Goal: Information Seeking & Learning: Find specific page/section

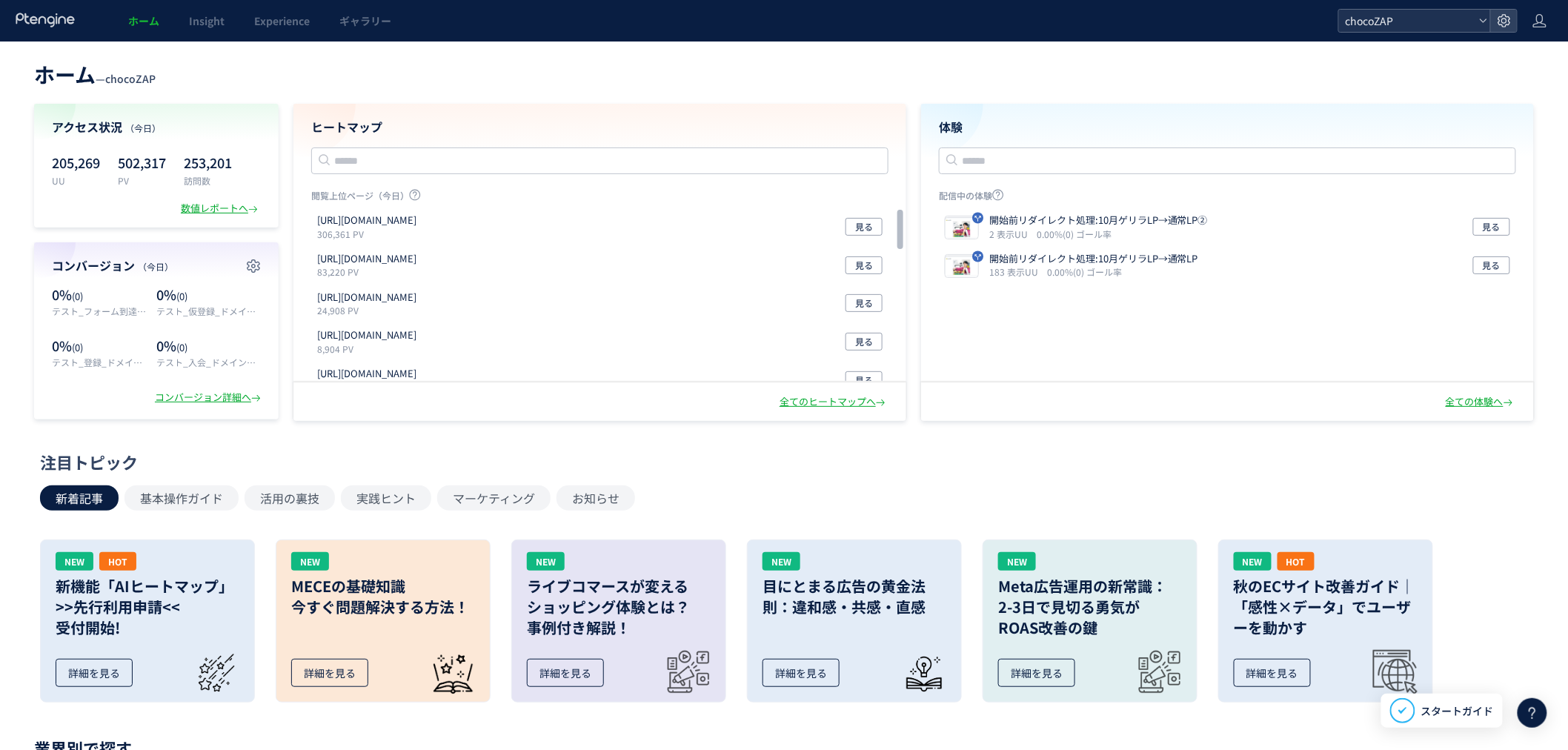
click at [1399, 18] on span "chocoZAP" at bounding box center [1407, 20] width 132 height 22
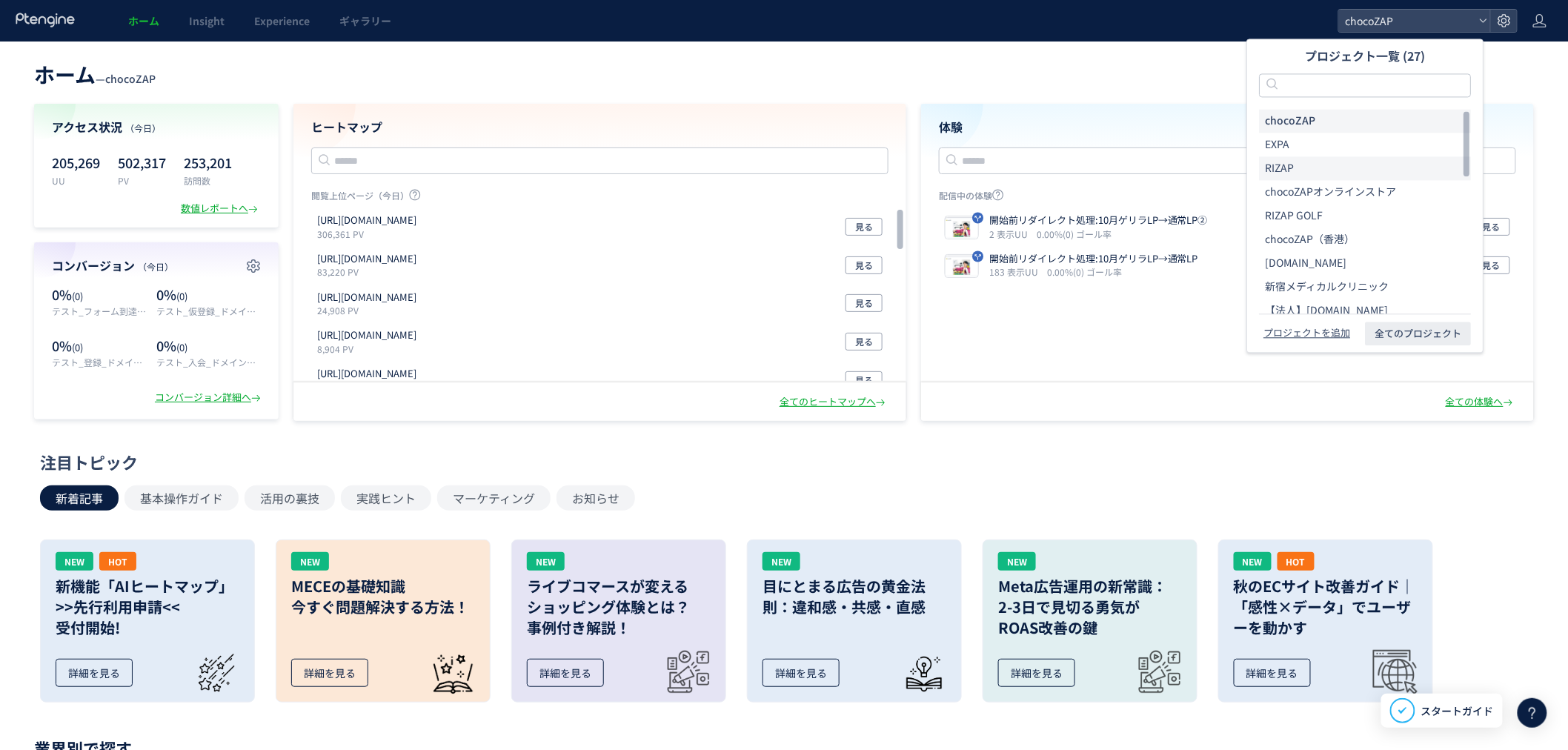
click at [1291, 161] on span "RIZAP" at bounding box center [1279, 169] width 29 height 15
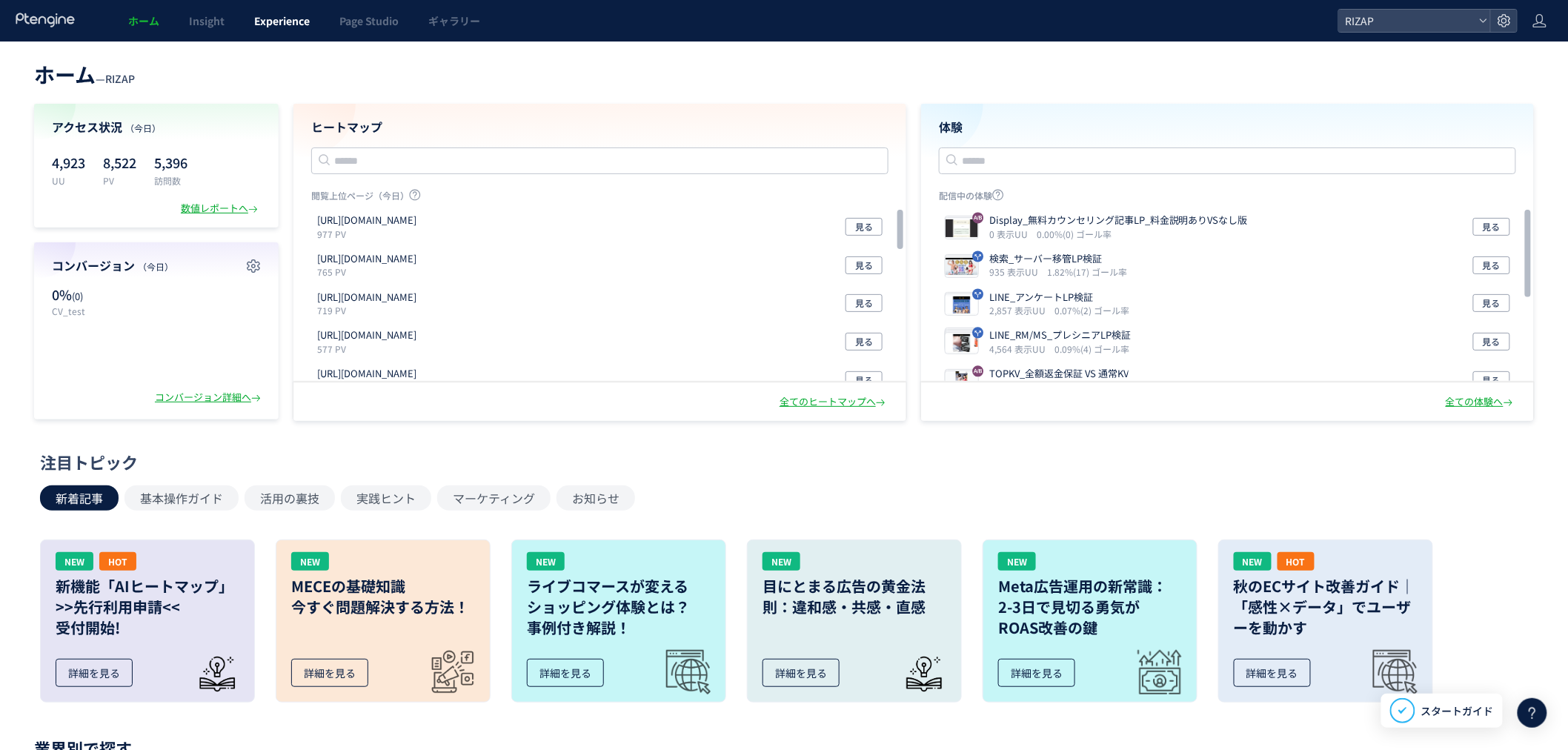
click at [286, 25] on span "Experience" at bounding box center [282, 20] width 56 height 15
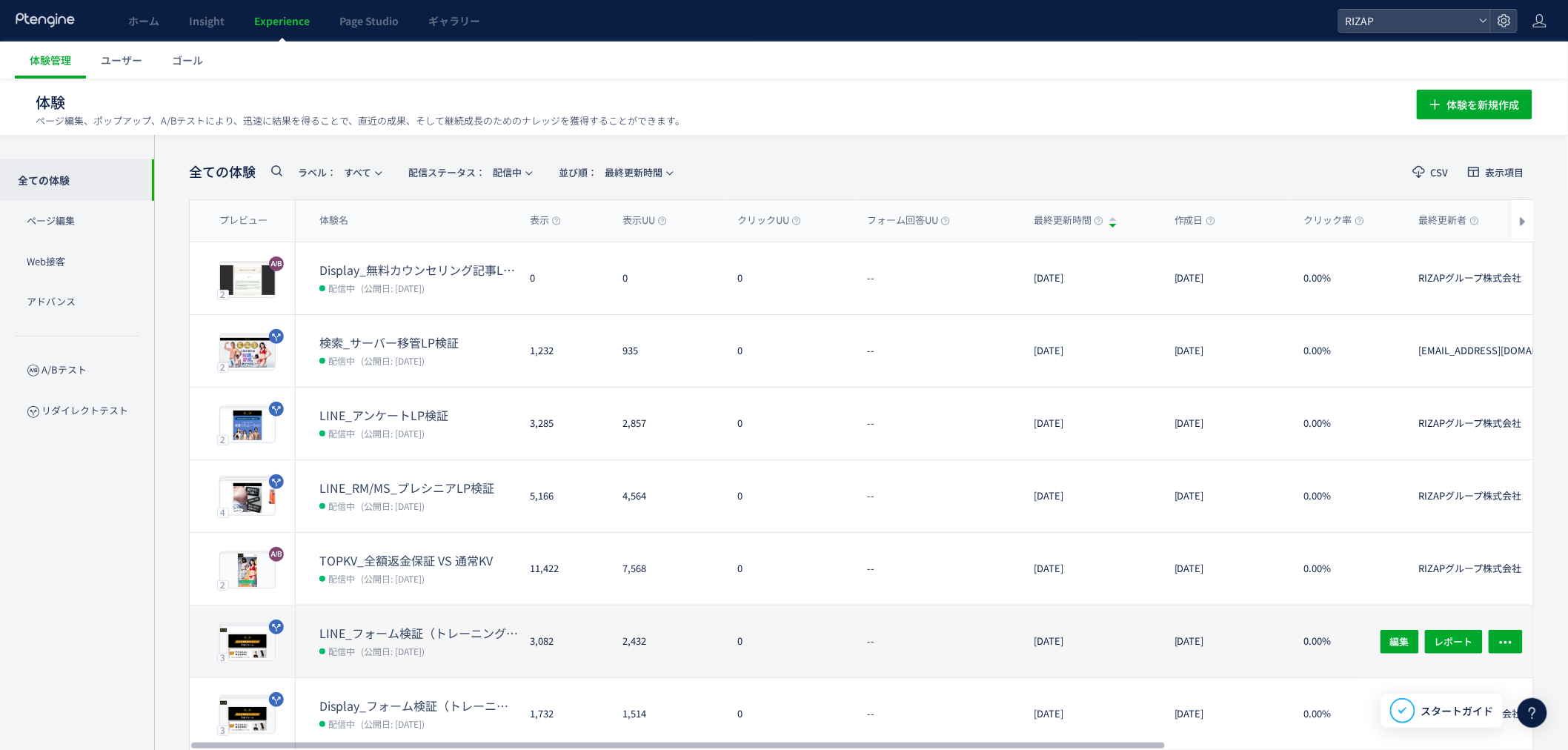
click at [410, 634] on dt "LINE_フォーム検証（トレーニング体験なし・オンラインカウンセリング訴求）(copy)(copy)" at bounding box center [418, 633] width 198 height 17
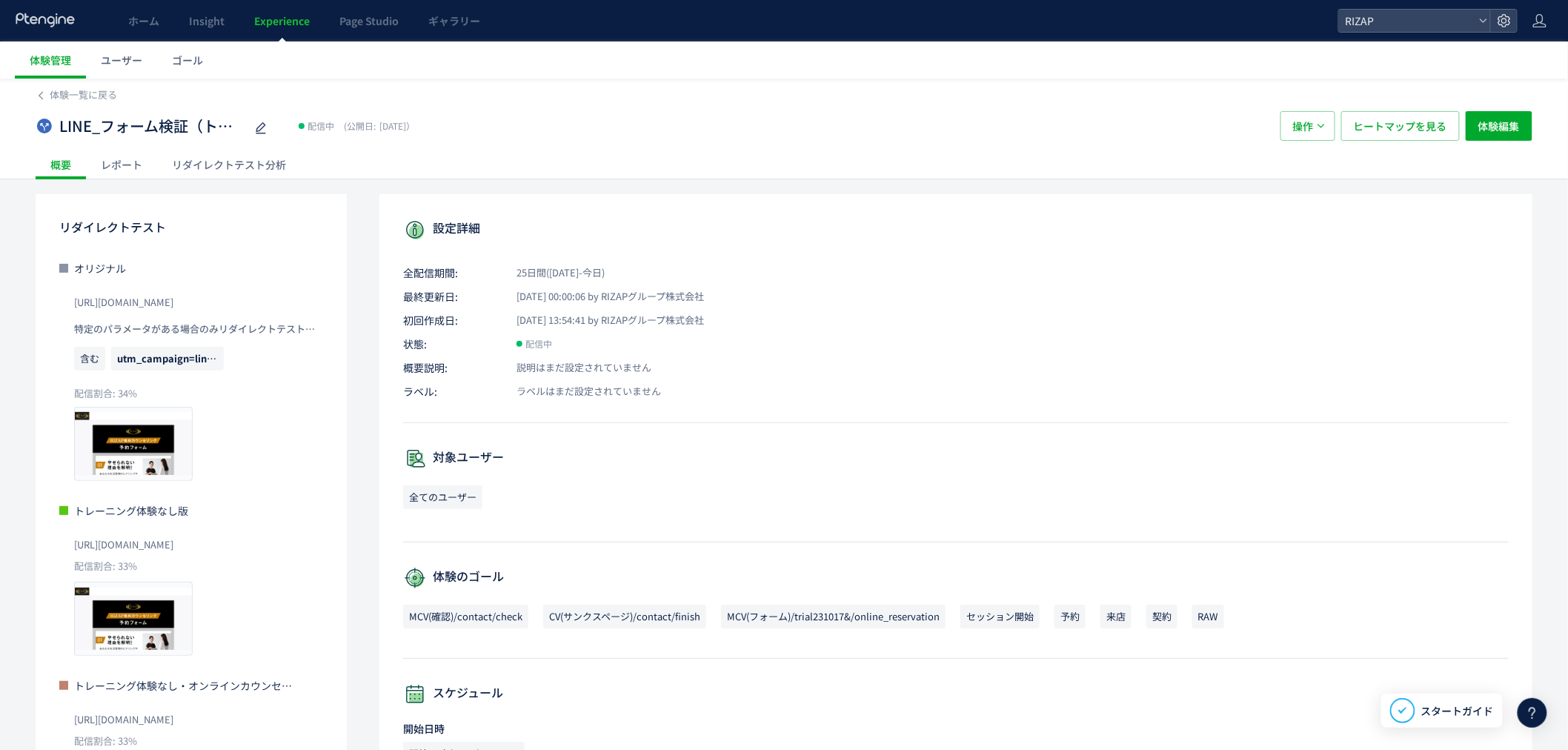
click at [269, 300] on div "[URL][DOMAIN_NAME]" at bounding box center [198, 300] width 249 height 32
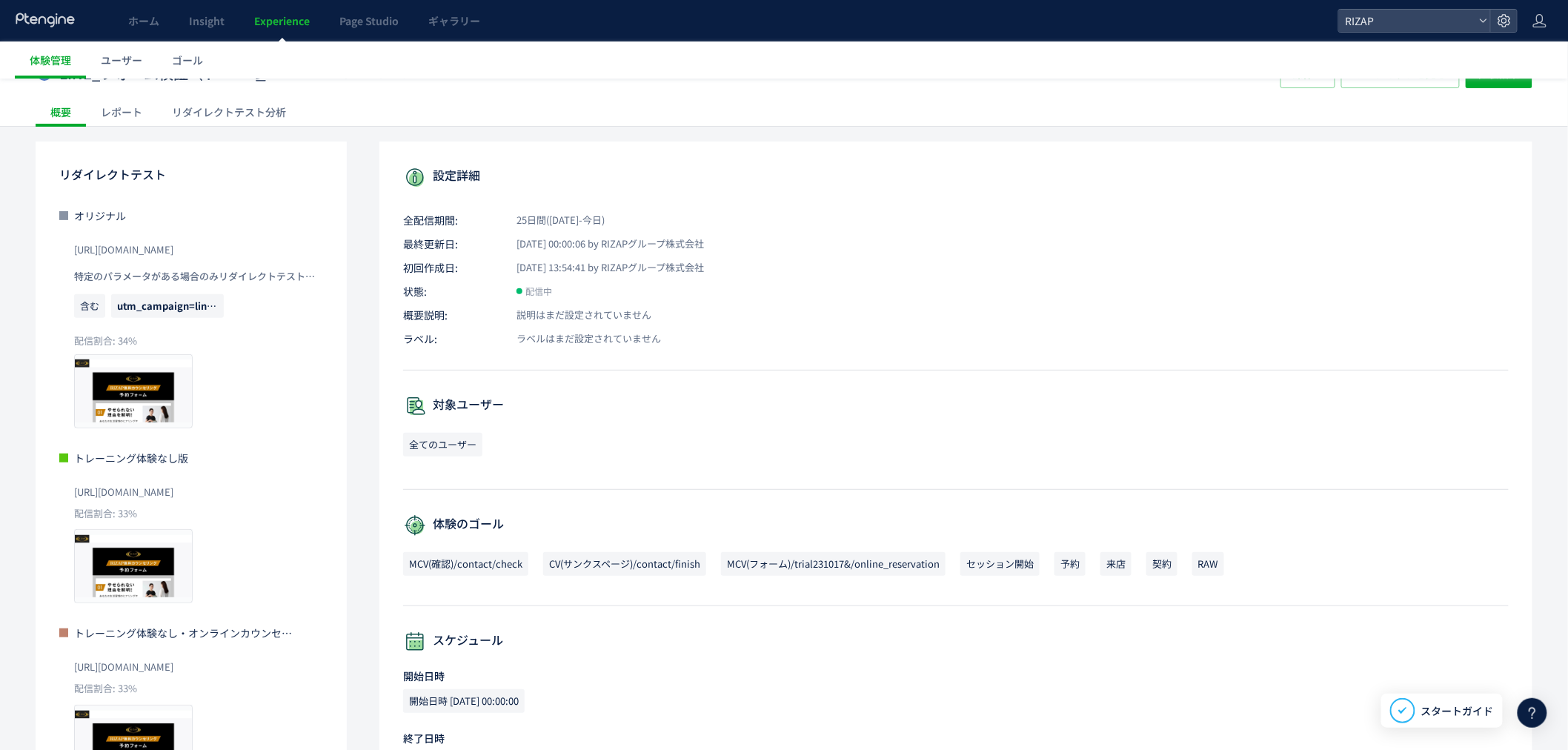
scroll to position [164, 0]
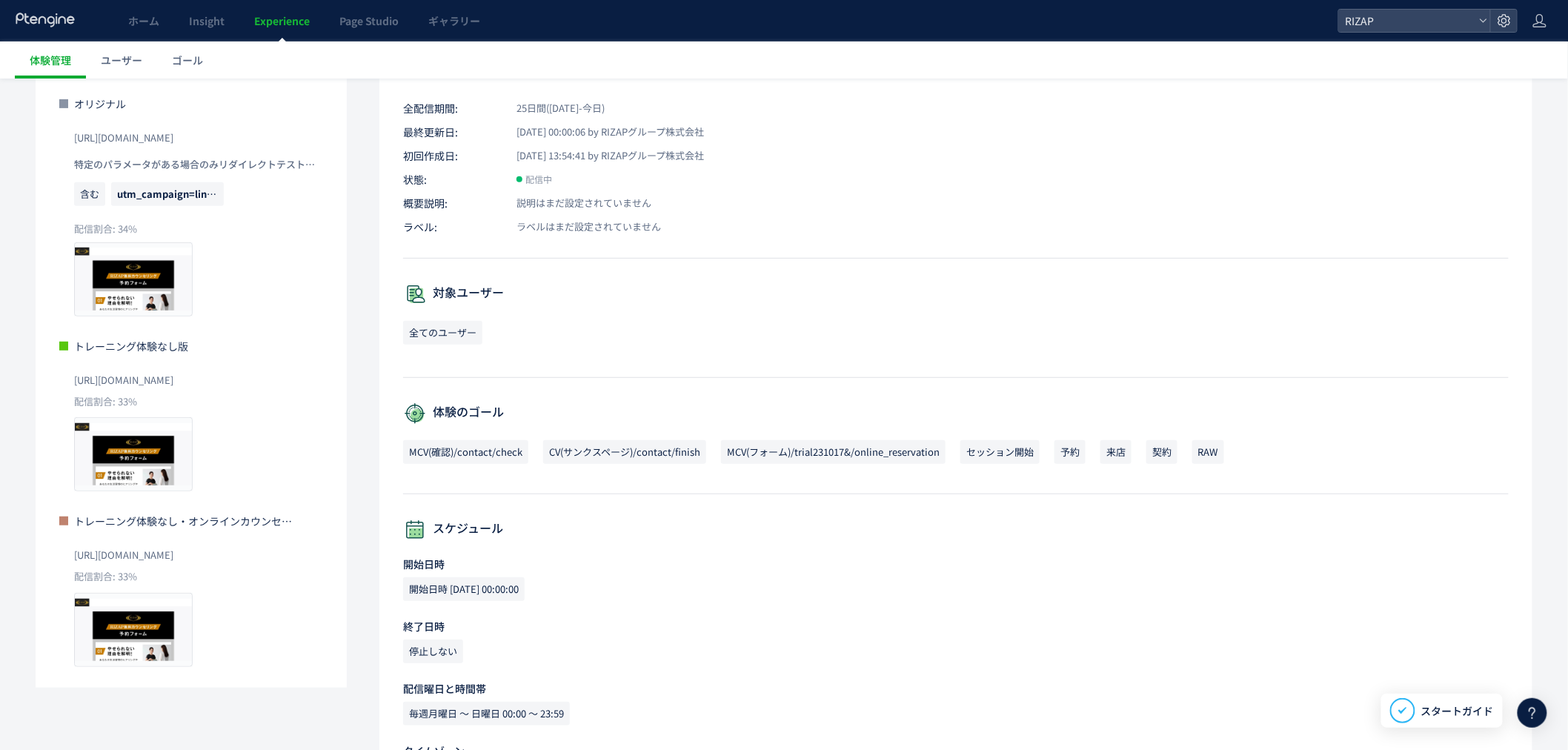
drag, startPoint x: 267, startPoint y: 133, endPoint x: 72, endPoint y: 131, distance: 195.0
click at [72, 131] on div "オリジナル [URL][DOMAIN_NAME] 特定のパラメータがある場合のみリダイレクトテストを実行 含む utm_campaign=line_rm また…" at bounding box center [191, 206] width 263 height 220
copy span "[URL][DOMAIN_NAME]"
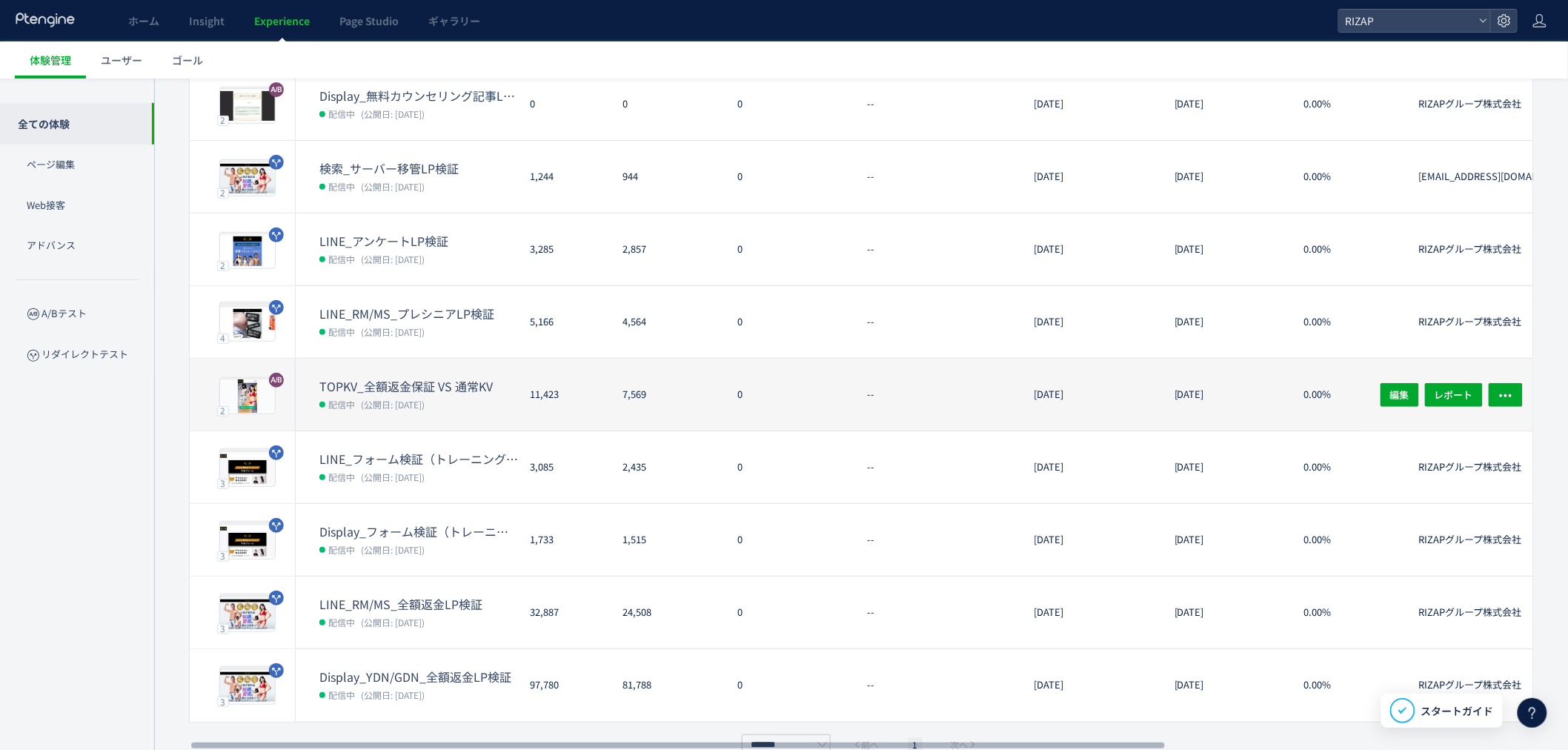
scroll to position [200, 0]
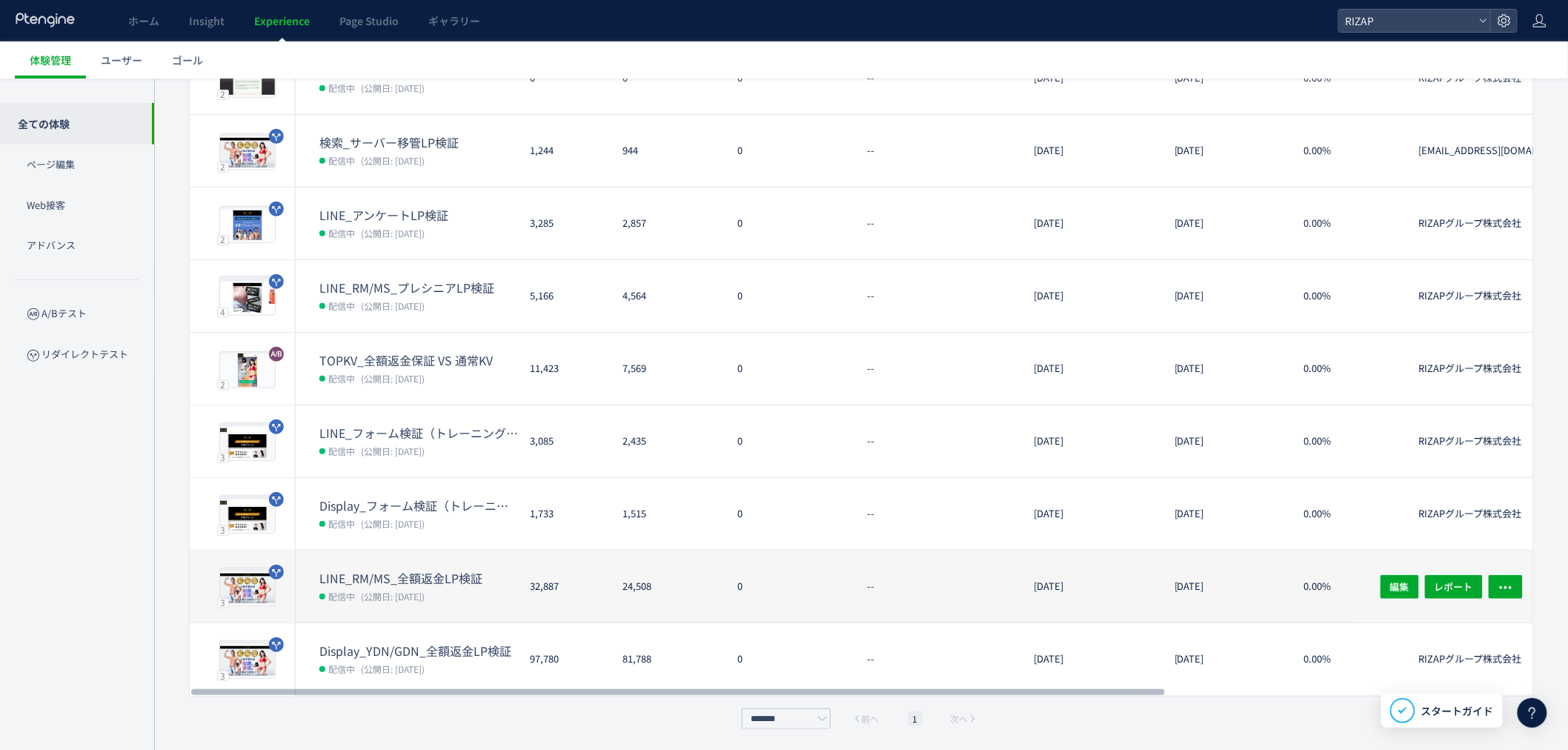
click at [421, 564] on div "LINE_RM/MS_全額返金LP検証 配信中 (公開日: [DATE])" at bounding box center [407, 587] width 223 height 72
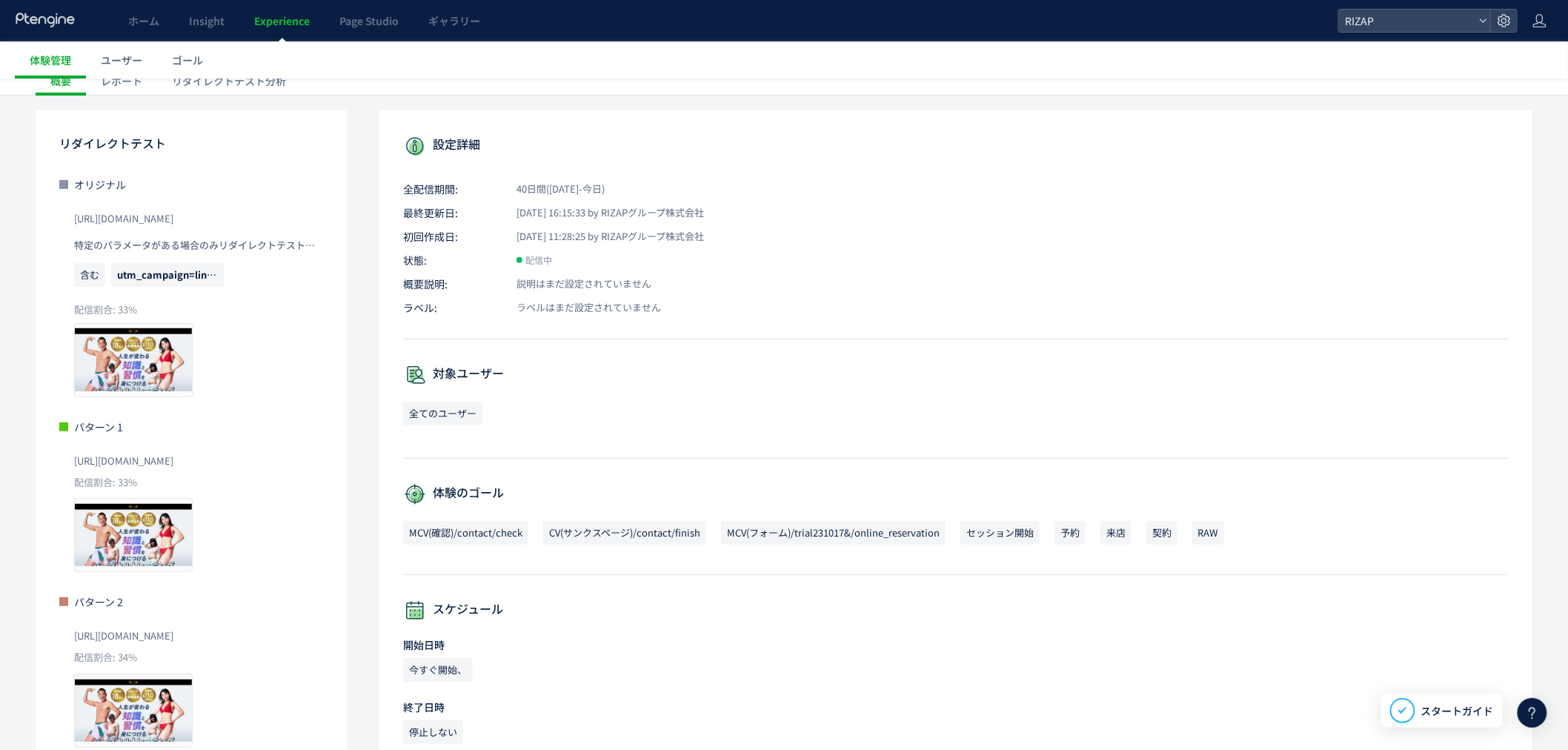
scroll to position [232, 0]
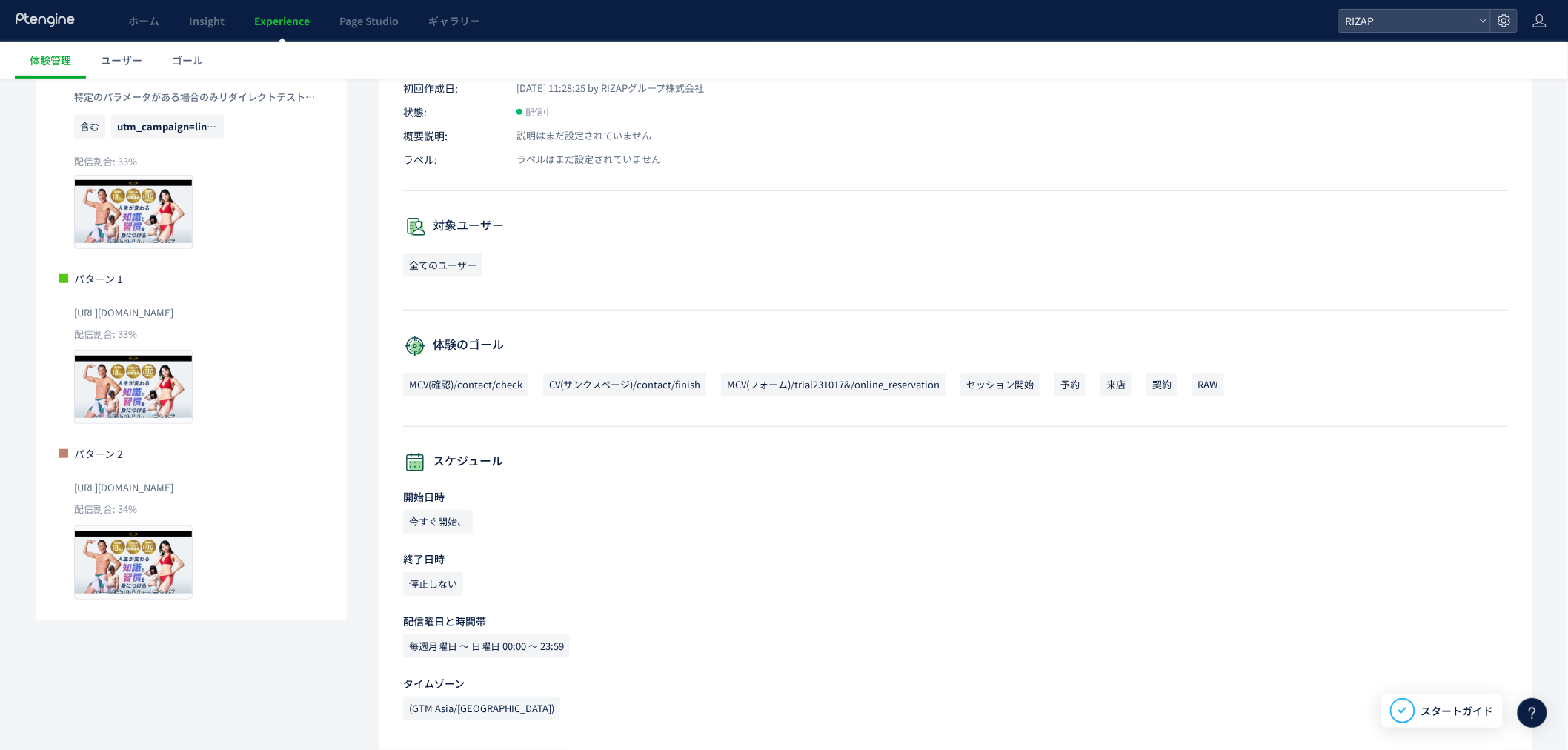
drag, startPoint x: 264, startPoint y: 313, endPoint x: 63, endPoint y: 314, distance: 201.0
click at [63, 314] on div "パターン 1 [URL][DOMAIN_NAME] 配信割合: 33% プレビュー" at bounding box center [191, 347] width 263 height 153
copy span "[URL][DOMAIN_NAME]"
drag, startPoint x: 297, startPoint y: 482, endPoint x: 46, endPoint y: 484, distance: 251.0
click at [46, 484] on div "リダイレクトテスト オリジナル [URL][DOMAIN_NAME] 特定のパラメータがある場合のみリダイレクトテストを実行 含む utm_campaign=…" at bounding box center [191, 291] width 312 height 658
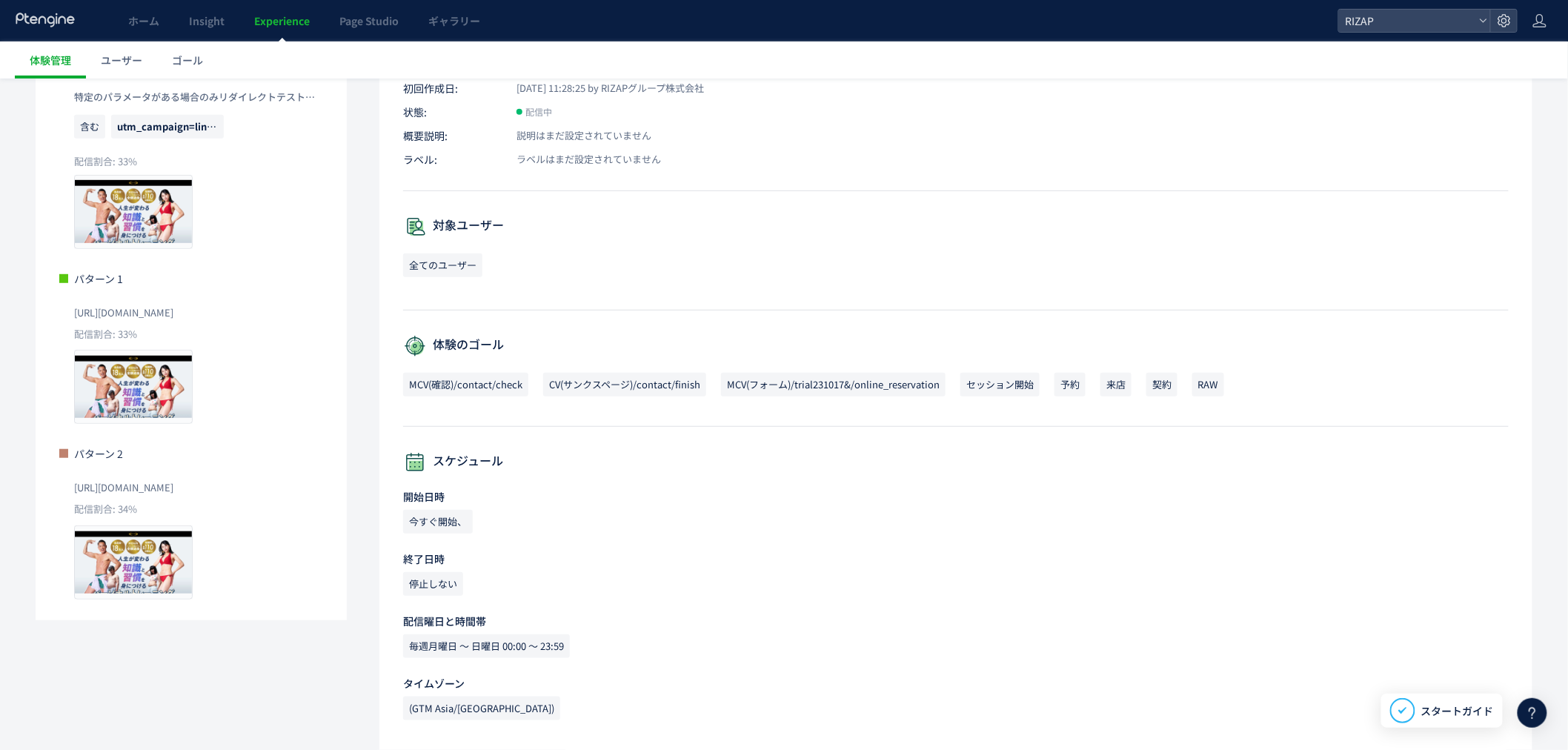
copy span "[URL][DOMAIN_NAME]"
click at [264, 327] on p "配信割合: 33%" at bounding box center [191, 334] width 263 height 14
drag, startPoint x: 279, startPoint y: 490, endPoint x: 71, endPoint y: 495, distance: 208.1
click at [71, 495] on div "パターン 2 [URL][DOMAIN_NAME] 配信割合: 34% プレビュー" at bounding box center [191, 522] width 263 height 153
copy span "[URL][DOMAIN_NAME]"
